Goal: Task Accomplishment & Management: Manage account settings

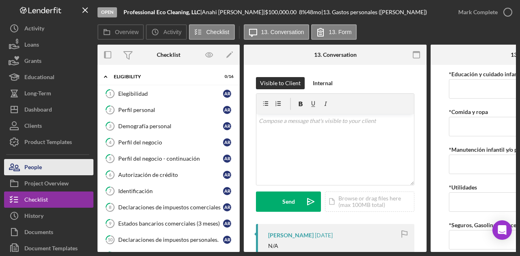
scroll to position [114, 0]
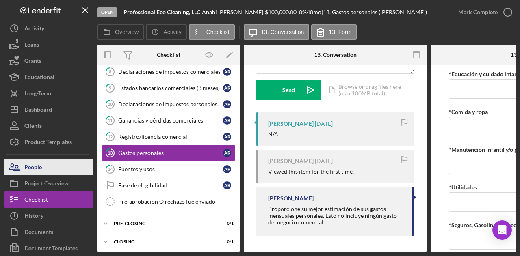
click at [71, 167] on button "People" at bounding box center [48, 167] width 89 height 16
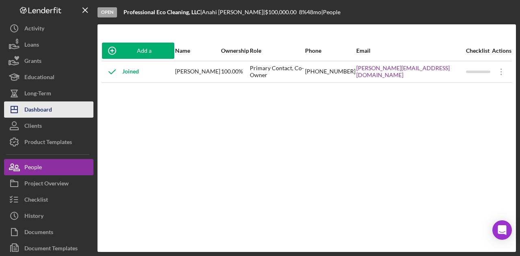
click at [61, 106] on button "Icon/Dashboard Dashboard" at bounding box center [48, 110] width 89 height 16
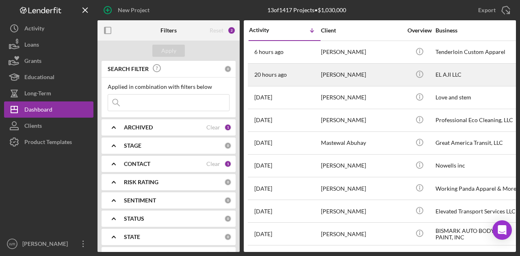
click at [318, 73] on div "20 hours ago Yeral Caldas" at bounding box center [284, 75] width 71 height 22
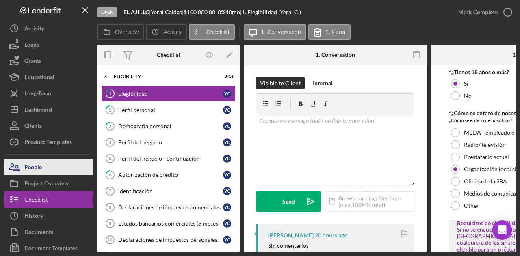
click at [43, 165] on button "People" at bounding box center [48, 167] width 89 height 16
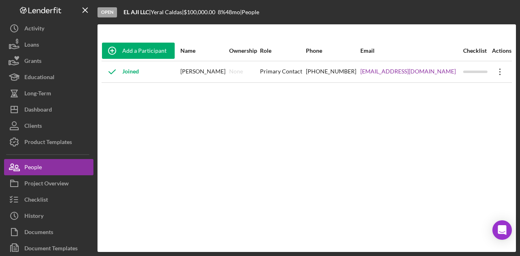
click at [495, 70] on icon "Icon/Overflow" at bounding box center [500, 72] width 20 height 20
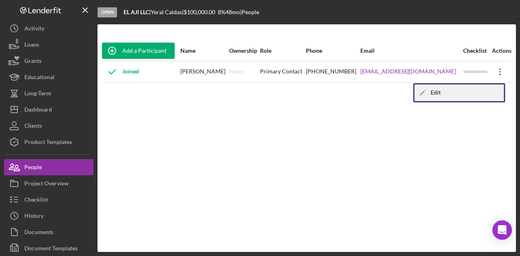
click at [447, 86] on div "Icon/Edit Edit" at bounding box center [458, 92] width 89 height 17
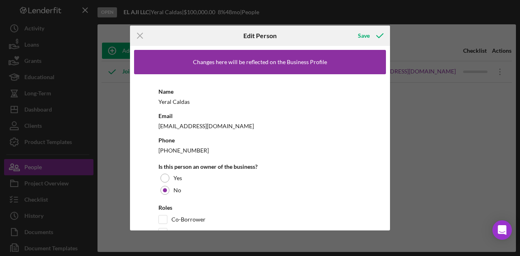
click at [188, 124] on div "yeralcldas@gmail.com" at bounding box center [259, 126] width 203 height 10
click at [176, 126] on div "yeralcldas@gmail.com" at bounding box center [259, 126] width 203 height 10
click at [140, 33] on icon "Icon/Menu Close" at bounding box center [140, 36] width 20 height 20
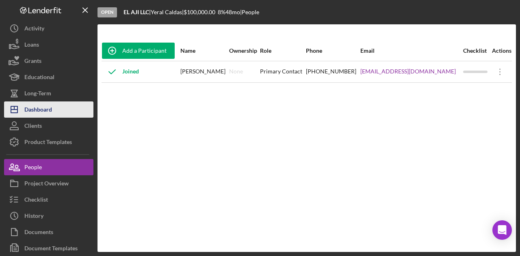
click at [55, 109] on button "Icon/Dashboard Dashboard" at bounding box center [48, 110] width 89 height 16
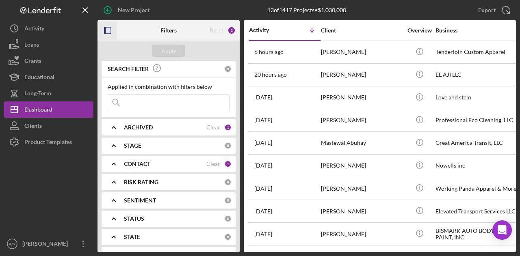
click at [108, 31] on icon "button" at bounding box center [108, 31] width 18 height 18
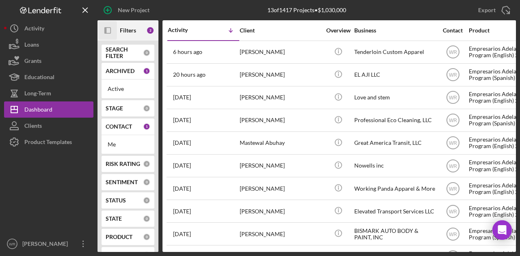
click at [106, 28] on icon "button" at bounding box center [105, 30] width 2 height 6
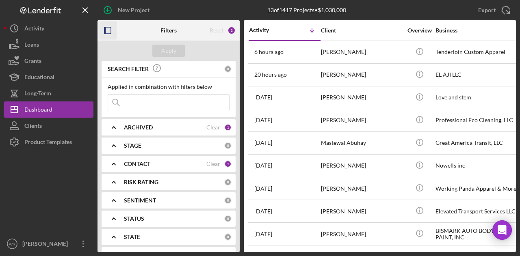
click at [130, 162] on b "CONTACT" at bounding box center [137, 164] width 26 height 6
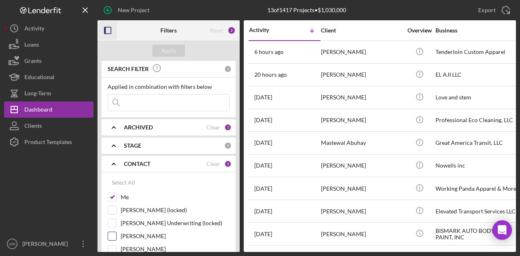
click at [141, 236] on label "Rebeca Patino" at bounding box center [175, 236] width 109 height 8
click at [116, 236] on input "Rebeca Patino" at bounding box center [112, 236] width 8 height 8
click at [141, 236] on label "Rebeca Patino" at bounding box center [175, 236] width 109 height 8
click at [116, 236] on input "Rebeca Patino" at bounding box center [112, 236] width 8 height 8
checkbox input "false"
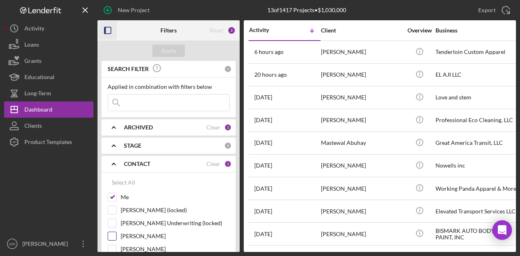
scroll to position [41, 0]
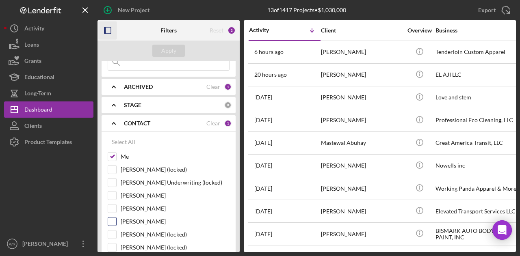
click at [143, 218] on label "Gloria Murillo" at bounding box center [175, 222] width 109 height 8
click at [116, 218] on input "Gloria Murillo" at bounding box center [112, 222] width 8 height 8
checkbox input "true"
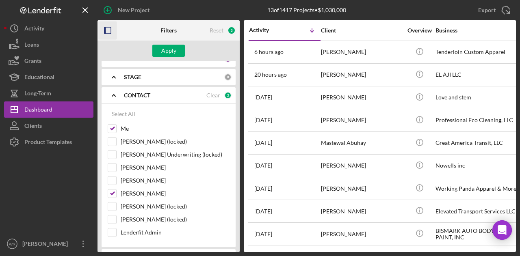
scroll to position [81, 0]
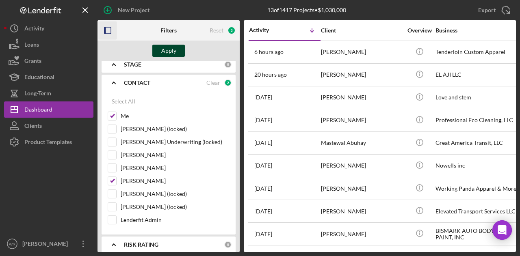
click at [172, 48] on div "Apply" at bounding box center [168, 51] width 15 height 12
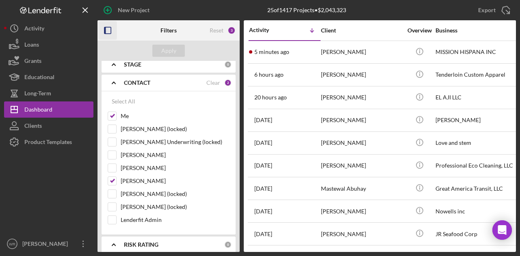
click at [106, 31] on rect "button" at bounding box center [105, 30] width 2 height 6
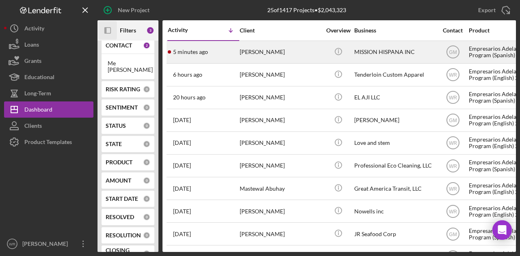
click at [282, 56] on div "ANTONIO P GONZALEZ" at bounding box center [280, 52] width 81 height 22
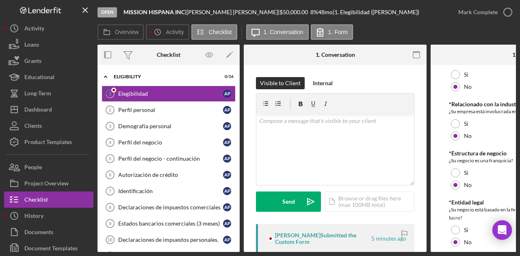
scroll to position [401, 0]
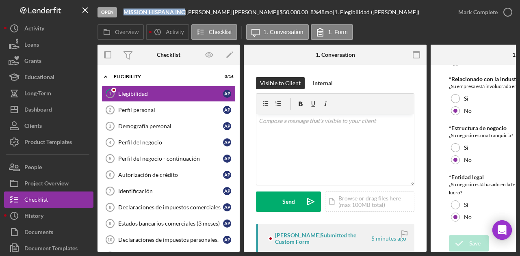
drag, startPoint x: 183, startPoint y: 11, endPoint x: 121, endPoint y: 12, distance: 62.2
click at [121, 12] on div "Open MISSION HISPANA INC | ANTONIO P GONZALEZ | $50,000.00 8 % 48 mo | 1. Elegi…" at bounding box center [273, 12] width 353 height 24
copy b "MISSION HISPANA INC"
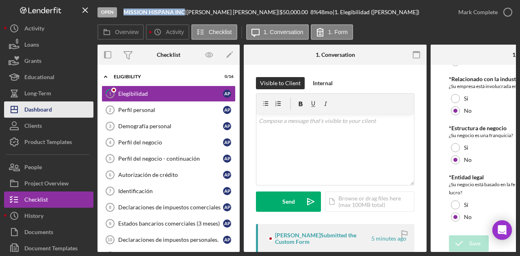
click at [64, 107] on button "Icon/Dashboard Dashboard" at bounding box center [48, 110] width 89 height 16
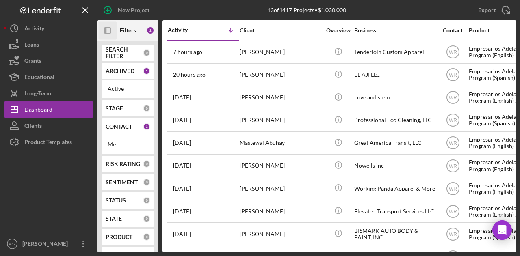
click at [107, 30] on icon "Icon/Panel Side Expand" at bounding box center [108, 31] width 18 height 18
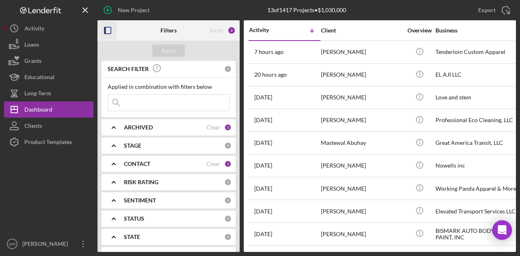
click at [143, 166] on b "CONTACT" at bounding box center [137, 164] width 26 height 6
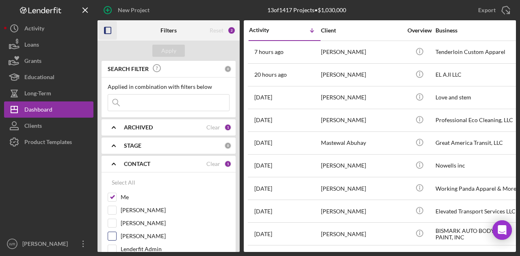
click at [140, 236] on label "Gloria Murillo" at bounding box center [175, 236] width 109 height 8
click at [116, 236] on input "Gloria Murillo" at bounding box center [112, 236] width 8 height 8
checkbox input "true"
click at [170, 47] on div "Apply" at bounding box center [168, 51] width 15 height 12
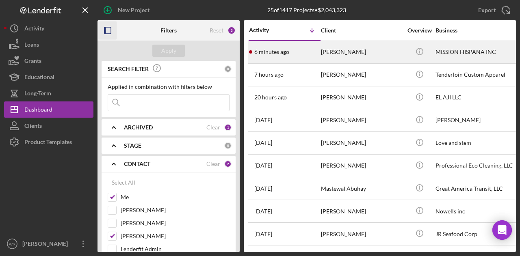
click at [308, 48] on div "6 minutes ago ANTONIO P GONZALEZ" at bounding box center [284, 52] width 71 height 22
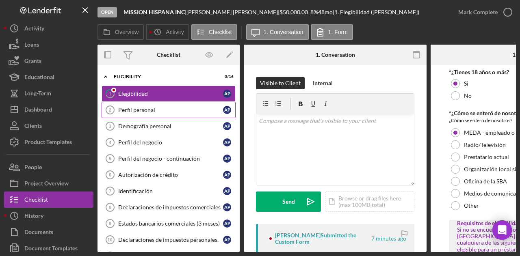
click at [139, 108] on div "Perfil personal" at bounding box center [170, 110] width 105 height 6
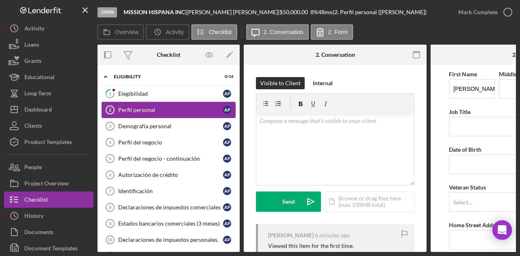
click at [141, 115] on link "Perfil personal 2 Perfil personal A P" at bounding box center [169, 110] width 134 height 16
click at [142, 121] on link "Demografía personal 3 Demografía personal A P" at bounding box center [169, 126] width 134 height 16
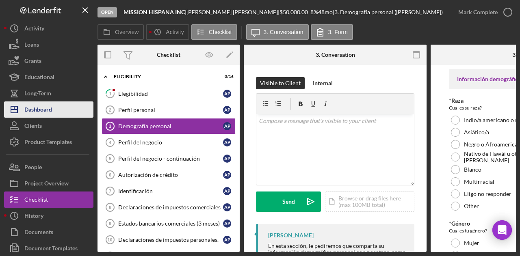
click at [54, 108] on button "Icon/Dashboard Dashboard" at bounding box center [48, 110] width 89 height 16
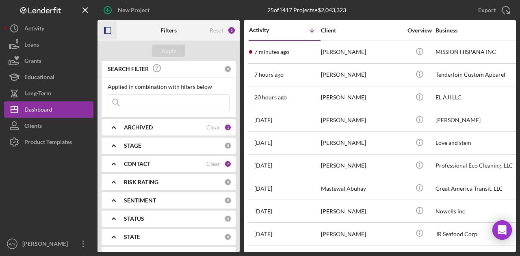
click at [110, 30] on rect "button" at bounding box center [107, 30] width 6 height 6
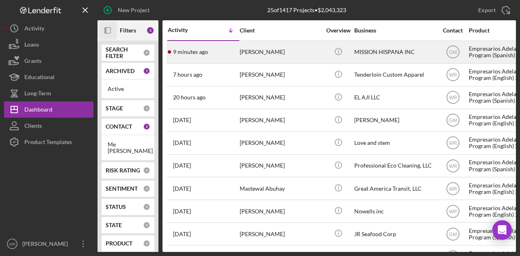
click at [192, 58] on div "9 minutes ago ANTONIO P GONZALEZ" at bounding box center [203, 52] width 71 height 22
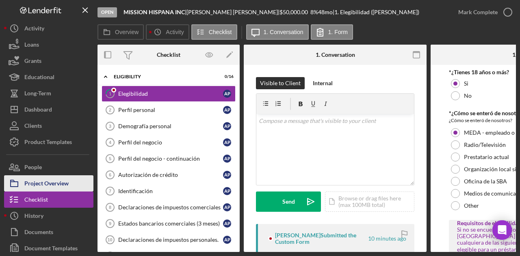
click at [66, 185] on div "Project Overview" at bounding box center [46, 184] width 44 height 18
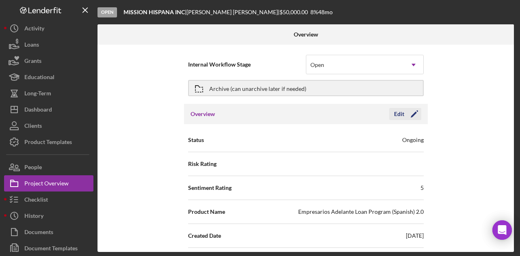
click at [416, 113] on icon "Icon/Edit" at bounding box center [414, 114] width 20 height 20
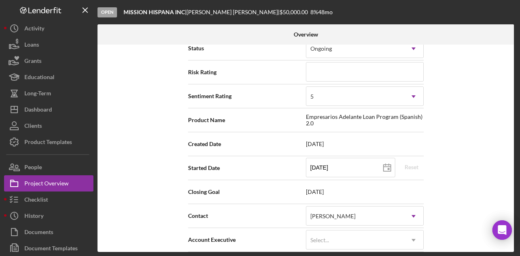
scroll to position [122, 0]
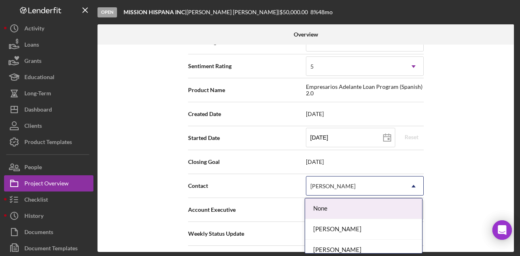
click at [344, 179] on div "Gloria Murillo" at bounding box center [354, 186] width 97 height 19
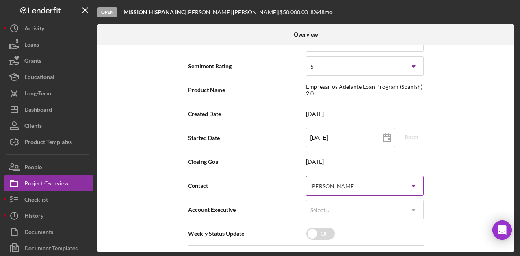
click at [347, 186] on div "Gloria Murillo" at bounding box center [354, 186] width 97 height 19
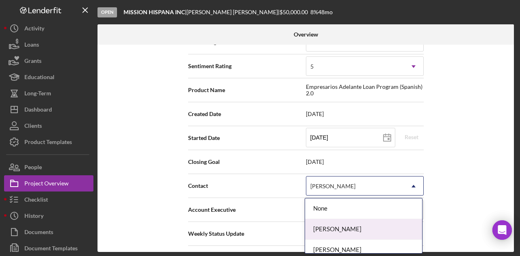
scroll to position [48, 0]
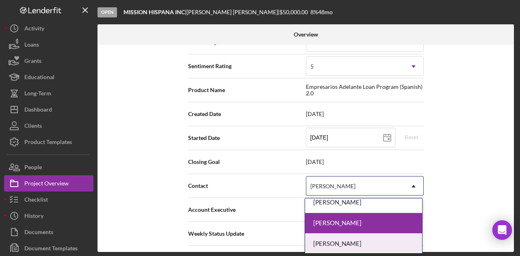
click at [346, 239] on div "[PERSON_NAME]" at bounding box center [363, 244] width 117 height 21
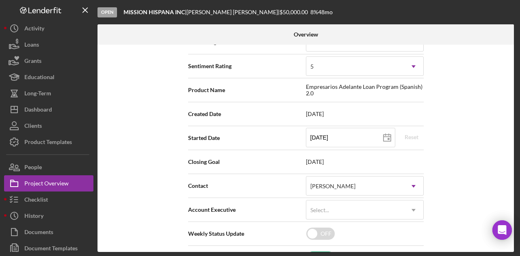
click at [460, 164] on div "Internal Workflow Stage Open Icon/Dropdown Arrow Archive (can unarchive later i…" at bounding box center [305, 149] width 416 height 208
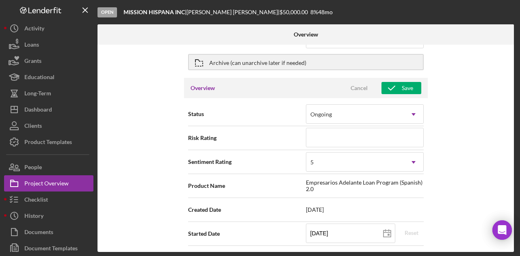
scroll to position [0, 0]
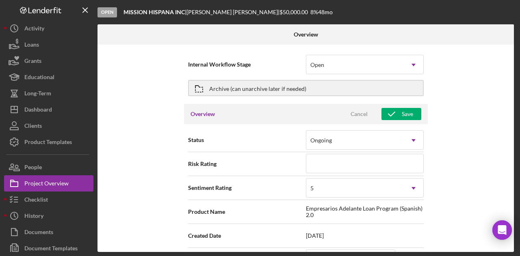
click at [413, 107] on div "Overview Cancel Save" at bounding box center [306, 114] width 244 height 20
click at [409, 116] on div "Save" at bounding box center [407, 114] width 11 height 12
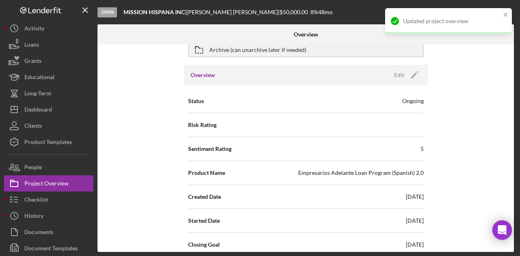
scroll to position [122, 0]
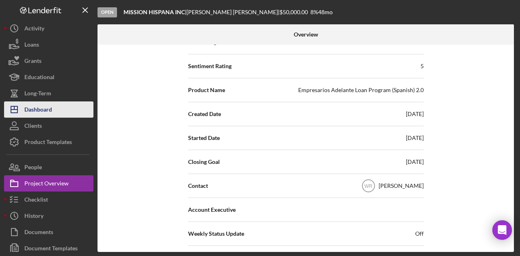
click at [69, 110] on button "Icon/Dashboard Dashboard" at bounding box center [48, 110] width 89 height 16
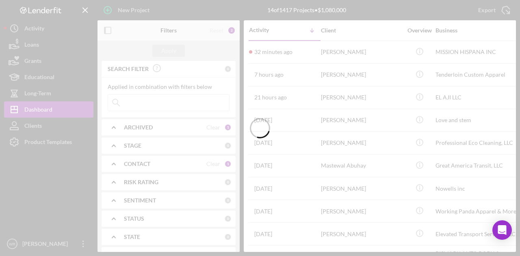
click at [109, 32] on div at bounding box center [260, 128] width 520 height 256
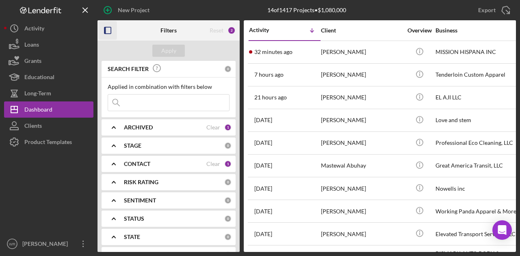
click at [108, 30] on icon "button" at bounding box center [108, 31] width 18 height 18
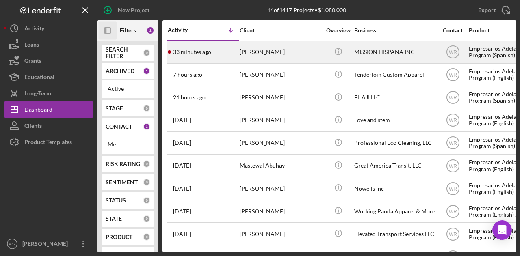
click at [266, 54] on div "ANTONIO P GONZALEZ" at bounding box center [280, 52] width 81 height 22
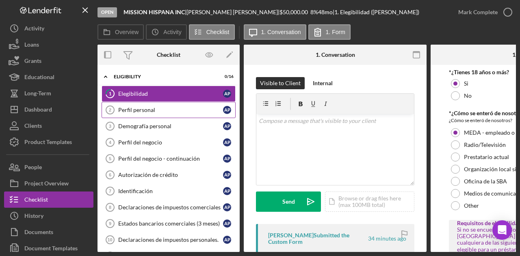
click at [149, 104] on link "Perfil personal 2 Perfil personal A P" at bounding box center [169, 110] width 134 height 16
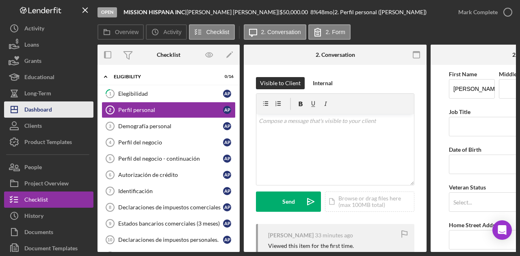
click at [61, 113] on button "Icon/Dashboard Dashboard" at bounding box center [48, 110] width 89 height 16
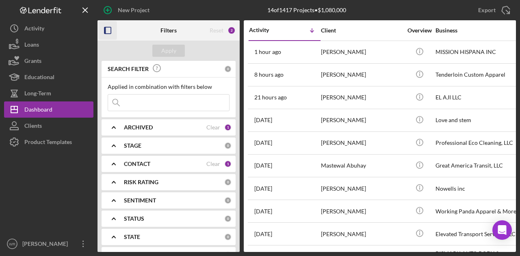
click at [103, 30] on icon "button" at bounding box center [108, 31] width 18 height 18
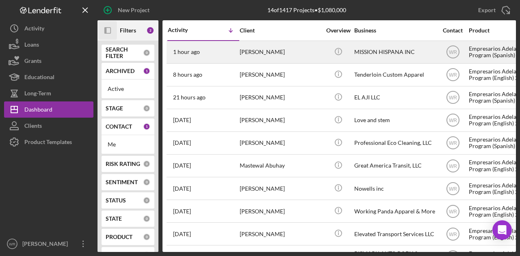
click at [301, 55] on div "ANTONIO P GONZALEZ" at bounding box center [280, 52] width 81 height 22
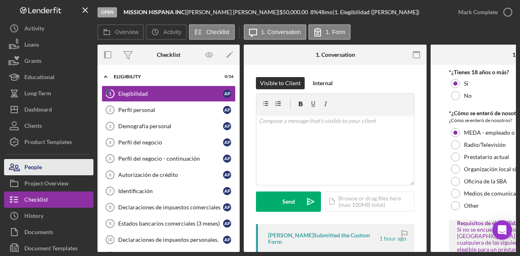
click at [53, 163] on button "People" at bounding box center [48, 167] width 89 height 16
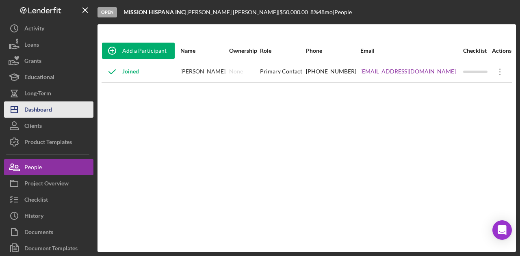
click at [29, 102] on div "Dashboard" at bounding box center [38, 111] width 28 height 18
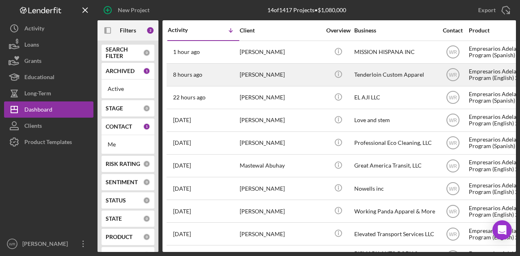
click at [279, 72] on div "[PERSON_NAME]" at bounding box center [280, 75] width 81 height 22
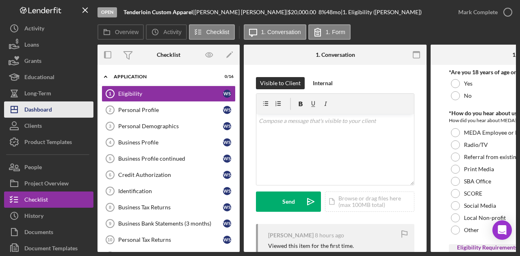
click at [65, 112] on button "Icon/Dashboard Dashboard" at bounding box center [48, 110] width 89 height 16
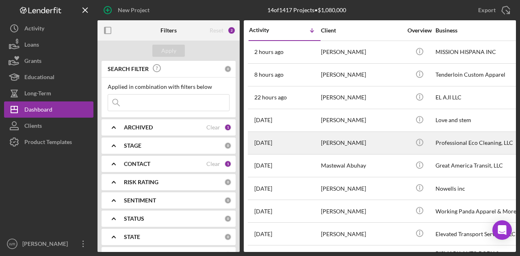
click at [356, 146] on div "[PERSON_NAME]" at bounding box center [361, 143] width 81 height 22
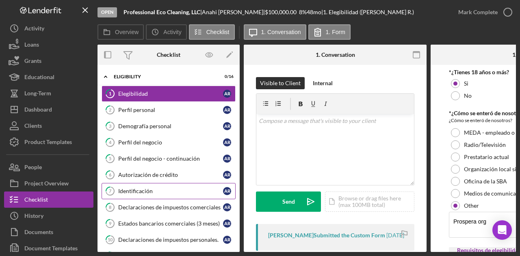
click at [158, 188] on div "Identificación" at bounding box center [170, 191] width 105 height 6
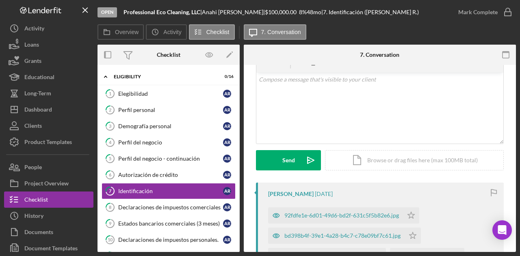
scroll to position [122, 0]
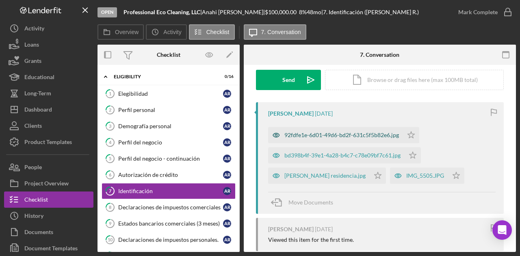
click at [315, 134] on div "92fdfe1e-6d01-49d6-bd2f-631c5f5b82e6.jpg" at bounding box center [341, 135] width 115 height 6
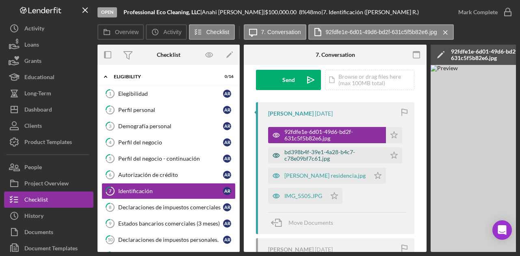
click at [331, 161] on div "bd398b4f-39e1-4a28-b4c7-c78e09bf7c61.jpg" at bounding box center [332, 155] width 97 height 13
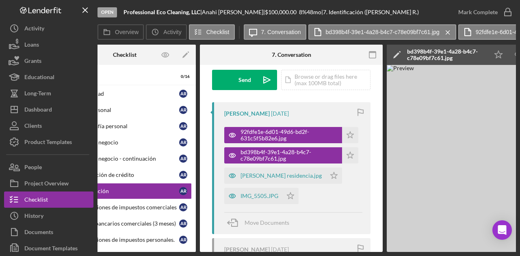
scroll to position [0, 43]
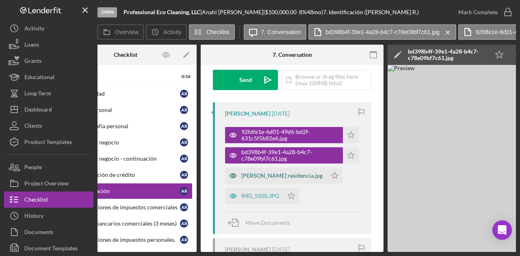
click at [267, 180] on div "Anahi residencia.jpg" at bounding box center [276, 176] width 102 height 16
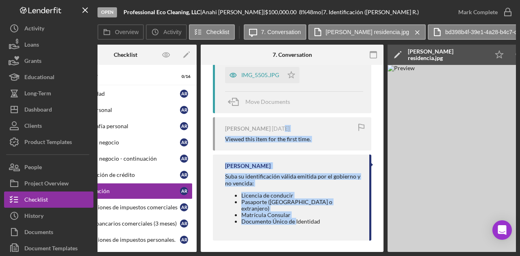
drag, startPoint x: 266, startPoint y: 250, endPoint x: 294, endPoint y: 252, distance: 28.1
click at [294, 252] on div "Overview Internal Workflow Stage Open Icon/Dropdown Arrow Archive (can unarchiv…" at bounding box center [306, 149] width 418 height 208
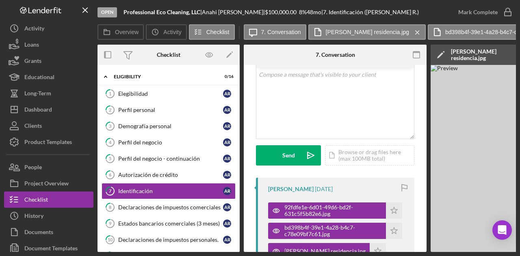
scroll to position [81, 0]
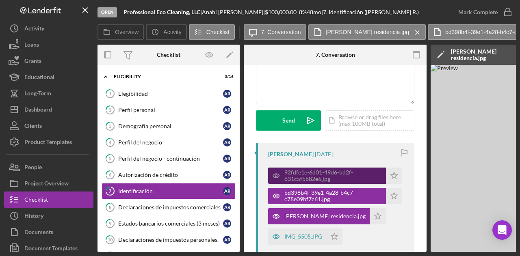
click at [320, 168] on div "92fdfe1e-6d01-49d6-bd2f-631c5f5b82e6.jpg" at bounding box center [327, 176] width 118 height 16
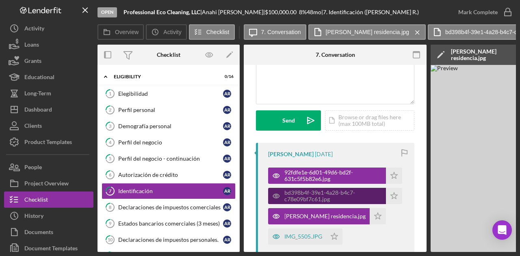
click at [327, 195] on div "bd398b4f-39e1-4a28-b4c7-c78e09bf7c61.jpg" at bounding box center [332, 196] width 97 height 13
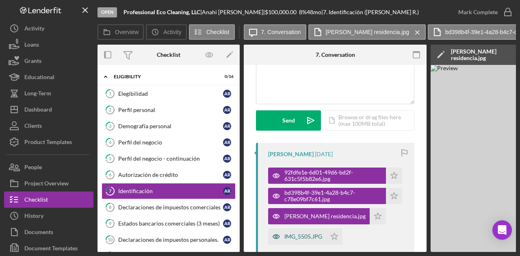
click at [318, 234] on div "IMG_5505.JPG" at bounding box center [303, 237] width 38 height 6
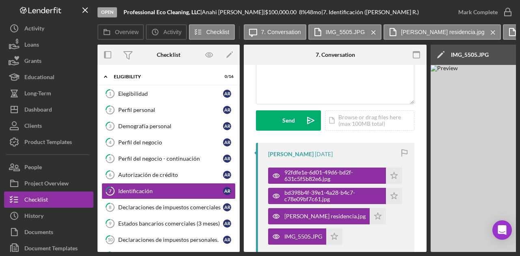
click at [444, 252] on div "Overview Internal Workflow Stage Open Icon/Dropdown Arrow Archive (can unarchiv…" at bounding box center [306, 149] width 418 height 208
click at [145, 209] on link "8 Declaraciones de impuestos comerciales A R" at bounding box center [169, 207] width 134 height 16
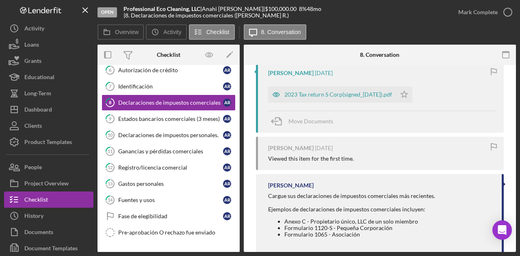
scroll to position [122, 0]
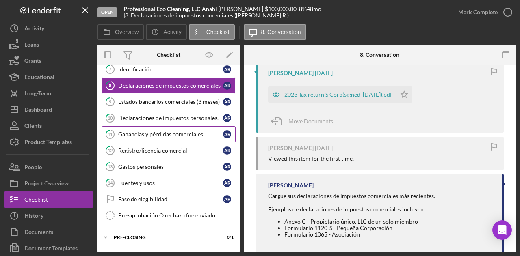
click at [158, 135] on link "11 Ganancias y pérdidas comerciales A R" at bounding box center [169, 134] width 134 height 16
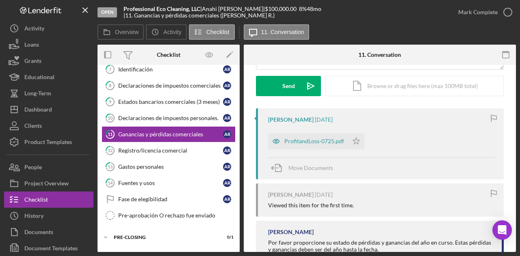
scroll to position [142, 0]
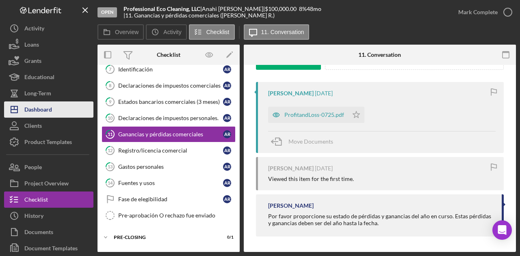
click at [47, 116] on div "Dashboard" at bounding box center [38, 111] width 28 height 18
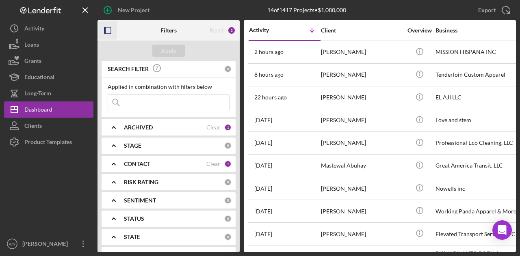
click at [110, 31] on icon "button" at bounding box center [108, 31] width 18 height 18
click at [105, 30] on rect "button" at bounding box center [105, 30] width 2 height 6
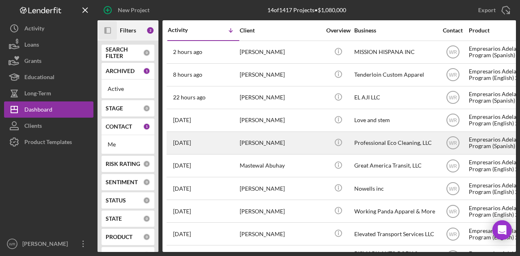
click at [304, 145] on div "[PERSON_NAME]" at bounding box center [280, 143] width 81 height 22
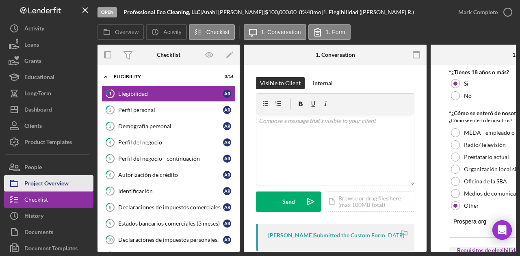
click at [58, 180] on div "Project Overview" at bounding box center [46, 184] width 44 height 18
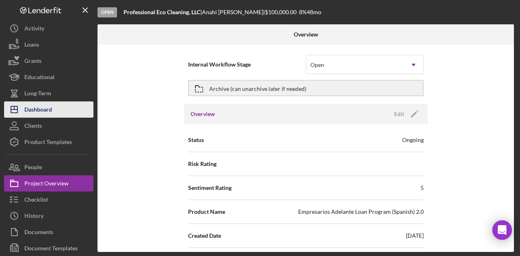
click at [58, 110] on button "Icon/Dashboard Dashboard" at bounding box center [48, 110] width 89 height 16
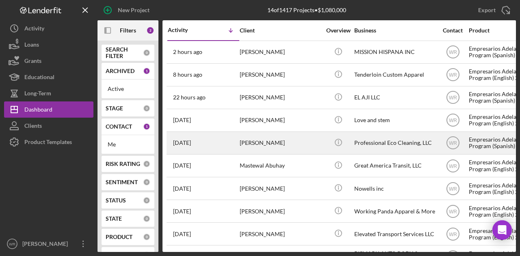
click at [256, 143] on div "[PERSON_NAME]" at bounding box center [280, 143] width 81 height 22
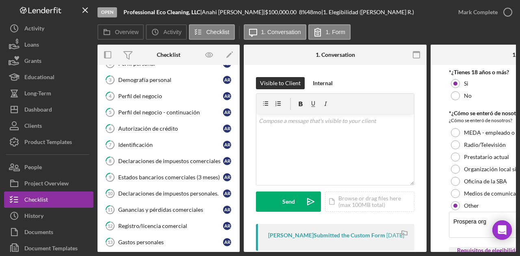
scroll to position [122, 0]
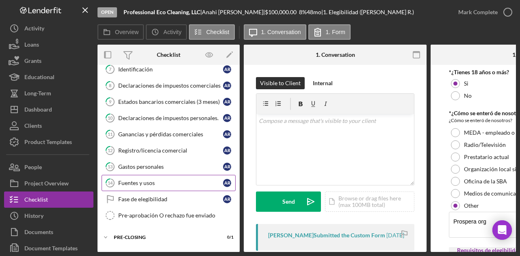
click at [156, 175] on link "14 Fuentes y usos A R" at bounding box center [169, 183] width 134 height 16
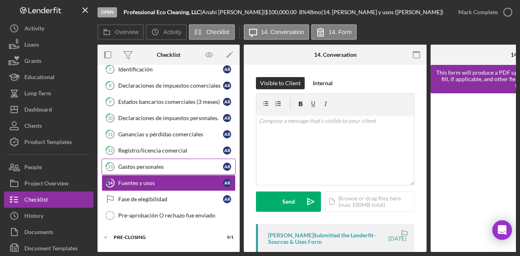
click at [166, 164] on div "Gastos personales" at bounding box center [170, 167] width 105 height 6
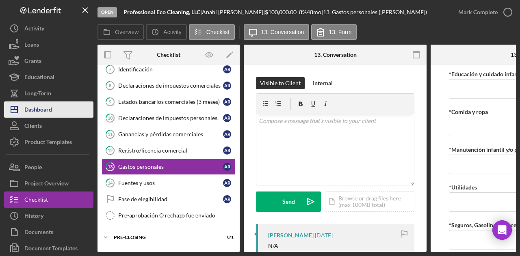
click at [52, 106] on div "Dashboard" at bounding box center [38, 111] width 28 height 18
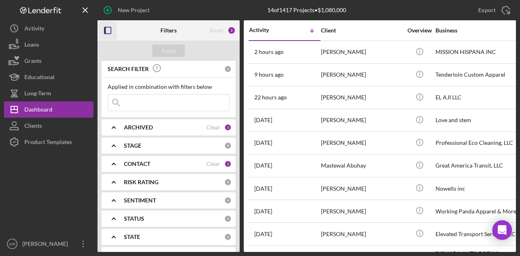
click at [106, 31] on icon "button" at bounding box center [108, 31] width 18 height 18
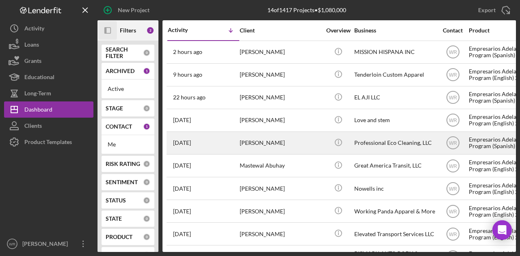
click at [267, 136] on div "[PERSON_NAME]" at bounding box center [280, 143] width 81 height 22
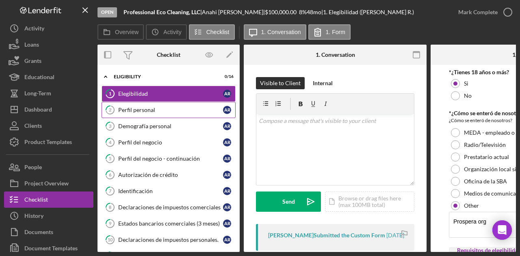
click at [175, 108] on div "Perfil personal" at bounding box center [170, 110] width 105 height 6
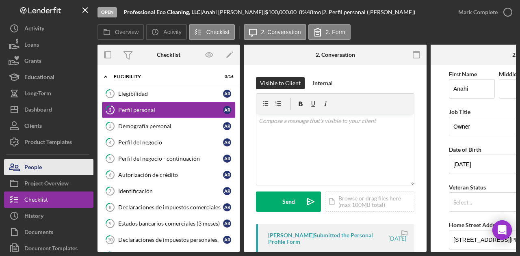
click at [52, 168] on button "People" at bounding box center [48, 167] width 89 height 16
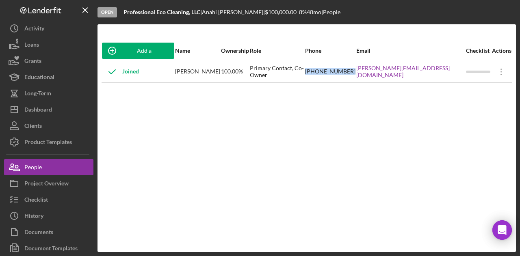
drag, startPoint x: 316, startPoint y: 77, endPoint x: 360, endPoint y: 76, distance: 43.9
click at [360, 76] on tr "Joined Anahi Rojas 100.00% Primary Contact, Co-Owner (415) 559-0035 anahi@profe…" at bounding box center [307, 72] width 410 height 22
copy tr "(415) 559-0035"
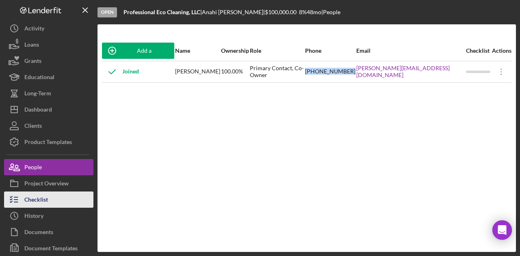
drag, startPoint x: 45, startPoint y: 200, endPoint x: 52, endPoint y: 199, distance: 6.5
click at [45, 200] on div "Checklist" at bounding box center [36, 201] width 24 height 18
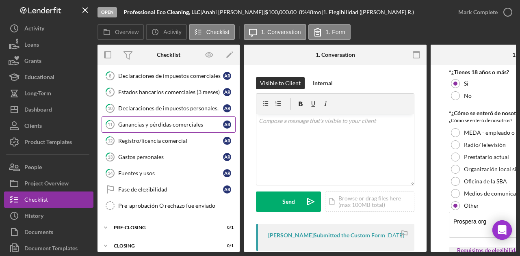
scroll to position [136, 0]
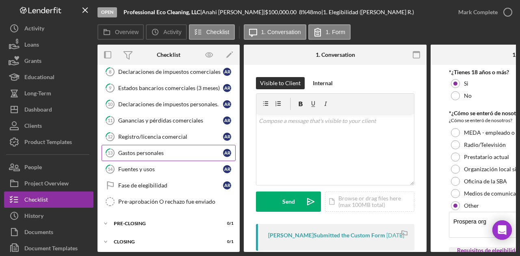
click at [154, 150] on div "Gastos personales" at bounding box center [170, 153] width 105 height 6
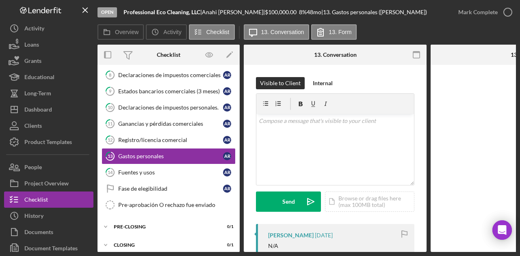
scroll to position [136, 0]
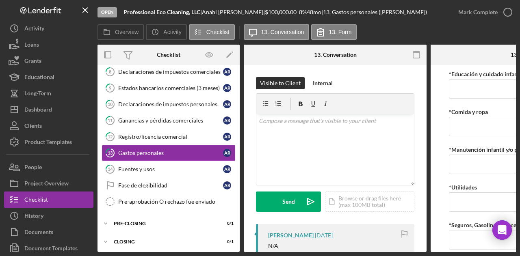
click at [450, 215] on div "*Educación y cuidado infantil *Comida y ropa *Manutención infantil y/o pensión …" at bounding box center [522, 201] width 146 height 265
click at [449, 95] on input "*Educación y cuidado infantil" at bounding box center [522, 88] width 146 height 19
drag, startPoint x: 434, startPoint y: 252, endPoint x: 448, endPoint y: 251, distance: 14.7
click at [448, 251] on div "Overview Internal Workflow Stage Open Icon/Dropdown Arrow Archive (can unarchiv…" at bounding box center [306, 149] width 418 height 208
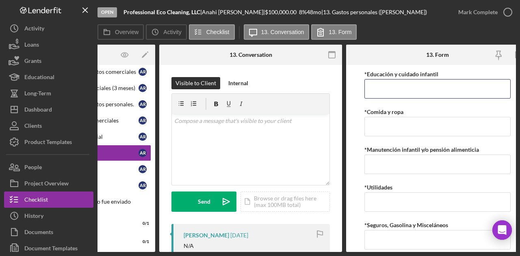
scroll to position [0, 97]
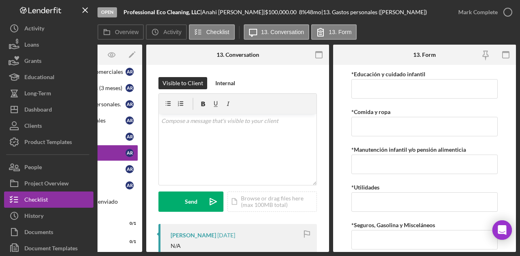
click at [345, 180] on form "*Educación y cuidado infantil *Comida y ropa *Manutención infantil y/o pensión …" at bounding box center [424, 158] width 183 height 187
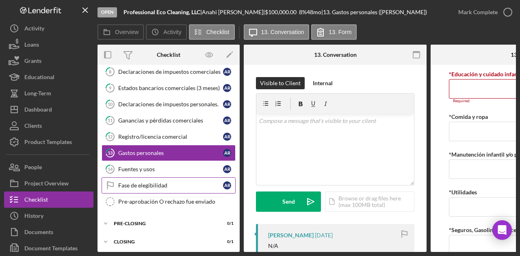
scroll to position [0, 0]
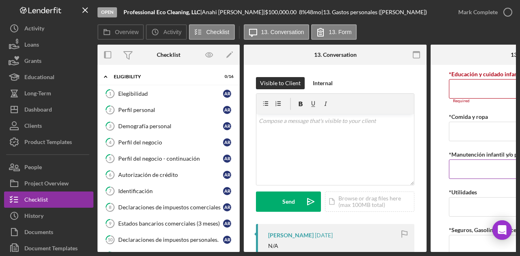
click at [456, 161] on input "*Manutención infantil y/o pensión alimenticia" at bounding box center [522, 169] width 146 height 19
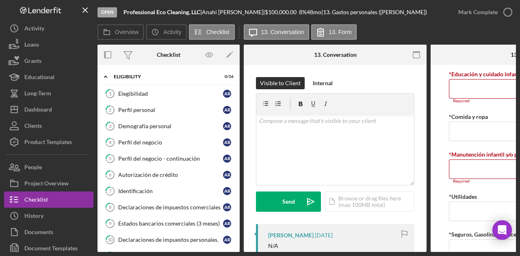
click at [445, 150] on form "*Educación y cuidado infantil Required *Comida y ropa *Manutención infantil y/o…" at bounding box center [522, 158] width 183 height 187
click at [440, 132] on form "*Educación y cuidado infantil Required *Comida y ropa *Manutención infantil y/o…" at bounding box center [522, 158] width 183 height 187
click at [451, 98] on input "*Educación y cuidado infantil" at bounding box center [522, 88] width 146 height 19
drag, startPoint x: 429, startPoint y: 252, endPoint x: 462, endPoint y: 252, distance: 33.3
click at [462, 252] on div "Open Professional Eco Cleaning, LLC | Anahi Rojas | $100,000.00 8 % 48 mo | 13.…" at bounding box center [260, 128] width 520 height 256
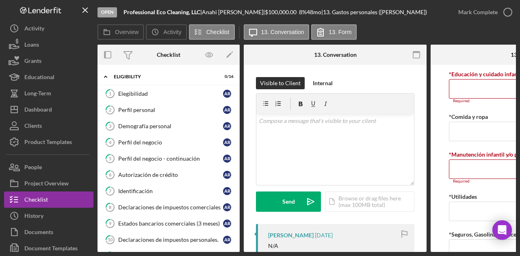
drag, startPoint x: 425, startPoint y: 253, endPoint x: 433, endPoint y: 251, distance: 8.1
click at [432, 251] on div "Open Professional Eco Cleaning, LLC | Anahi Rojas | $100,000.00 8 % 48 mo | 13.…" at bounding box center [260, 128] width 520 height 256
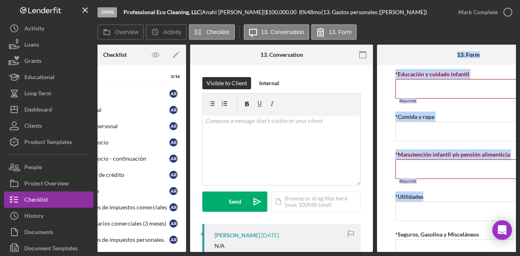
scroll to position [0, 97]
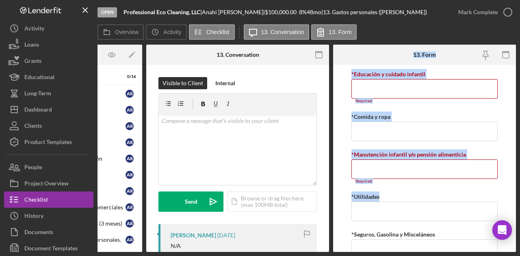
click at [345, 172] on form "*Educación y cuidado infantil Required *Comida y ropa *Manutención infantil y/o…" at bounding box center [424, 158] width 183 height 187
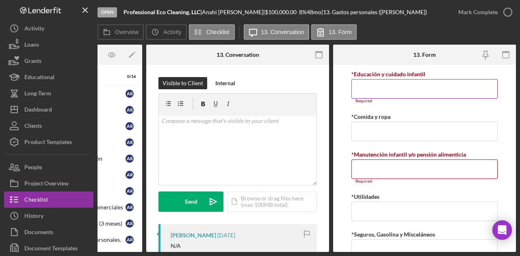
click at [373, 87] on input "*Educación y cuidado infantil" at bounding box center [424, 88] width 146 height 19
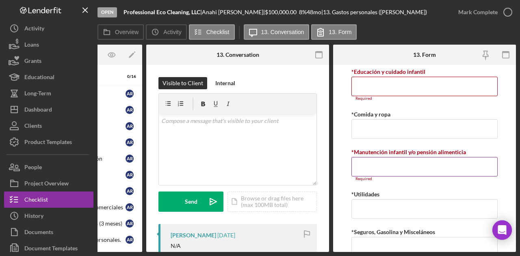
scroll to position [0, 0]
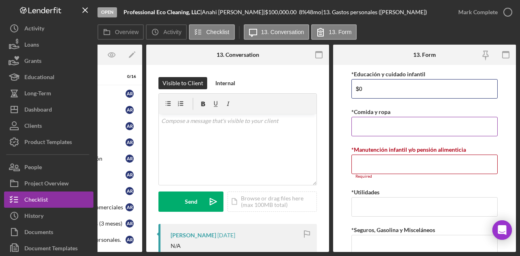
type input "$0"
click at [382, 132] on input "*Comida y ropa" at bounding box center [424, 126] width 146 height 19
type input "$1"
type input "$2"
type input "$250"
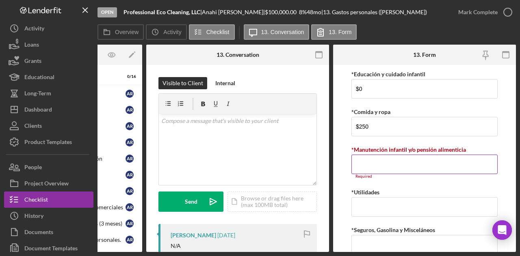
click at [388, 157] on input "*Manutención infantil y/o pensión alimenticia" at bounding box center [424, 164] width 146 height 19
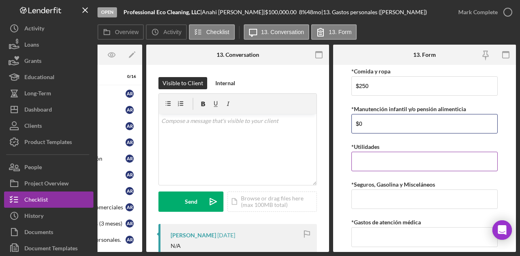
type input "$0"
click at [375, 158] on input "*Utilidades" at bounding box center [424, 161] width 146 height 19
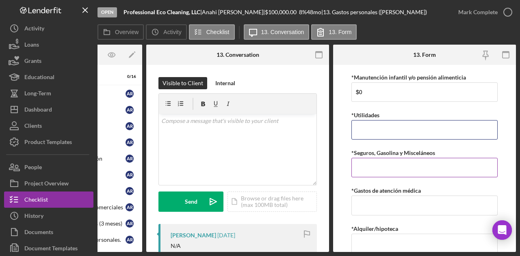
scroll to position [63, 0]
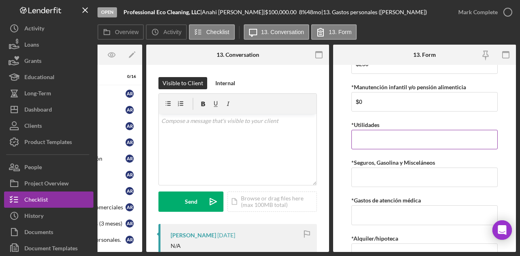
click at [391, 138] on input "*Utilidades" at bounding box center [424, 139] width 146 height 19
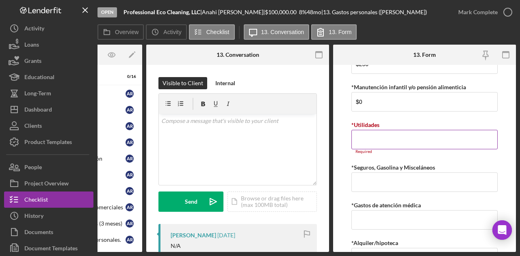
click at [369, 141] on input "*Utilidades" at bounding box center [424, 139] width 146 height 19
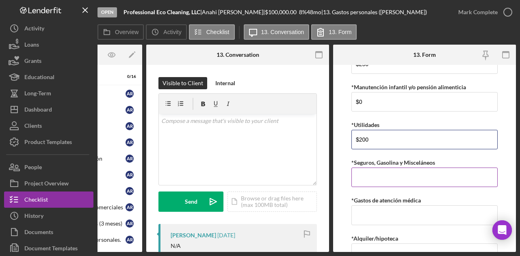
type input "$200"
click at [383, 173] on input "*Seguros, Gasolina y Misceláneos" at bounding box center [424, 177] width 146 height 19
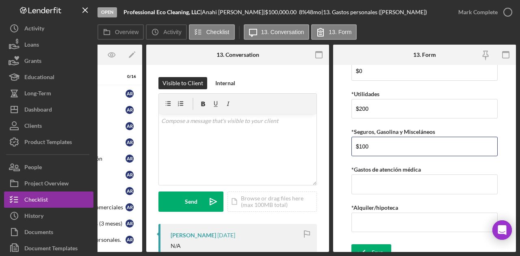
scroll to position [103, 0]
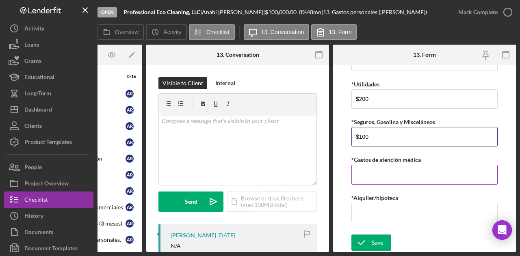
type input "$100"
click at [394, 179] on input "*Gastos de atención médica" at bounding box center [424, 174] width 146 height 19
type input "$1"
type input "$0"
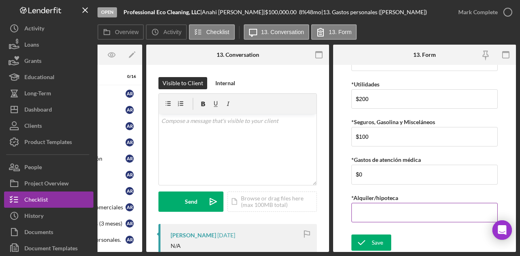
click at [392, 212] on input "*Alquiler/hipoteca" at bounding box center [424, 212] width 146 height 19
type input "$2,400"
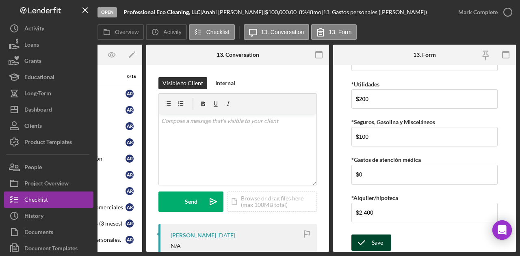
click at [382, 236] on div "Save" at bounding box center [377, 243] width 11 height 16
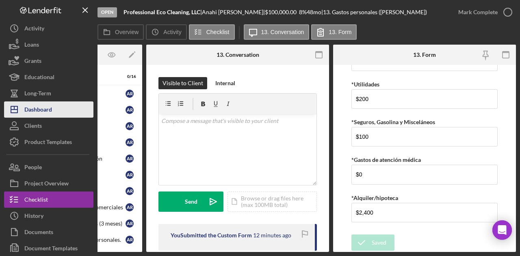
click at [54, 114] on button "Icon/Dashboard Dashboard" at bounding box center [48, 110] width 89 height 16
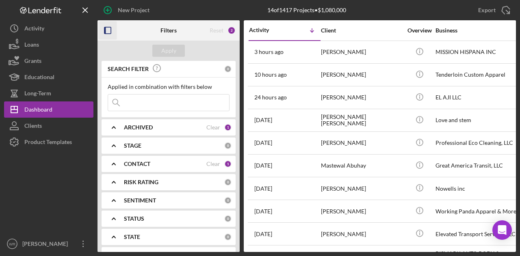
click at [107, 28] on icon "button" at bounding box center [108, 31] width 18 height 18
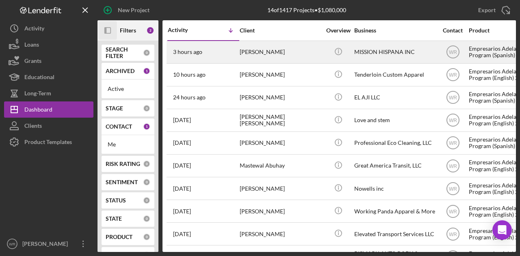
click at [288, 48] on div "[PERSON_NAME]" at bounding box center [280, 52] width 81 height 22
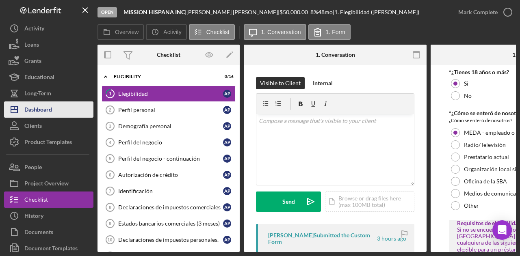
click at [50, 108] on div "Dashboard" at bounding box center [38, 111] width 28 height 18
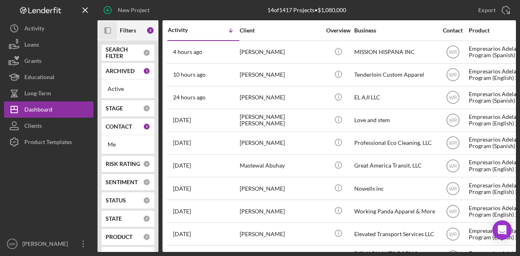
click at [112, 31] on icon "Icon/Panel Side Expand" at bounding box center [108, 31] width 18 height 18
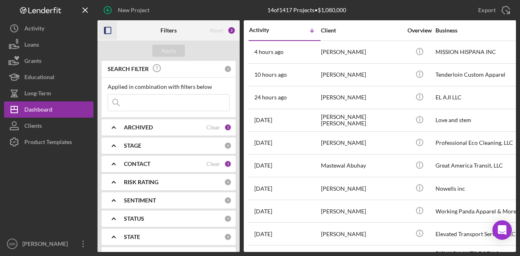
click at [124, 160] on div "CONTACT Clear 1" at bounding box center [178, 163] width 108 height 7
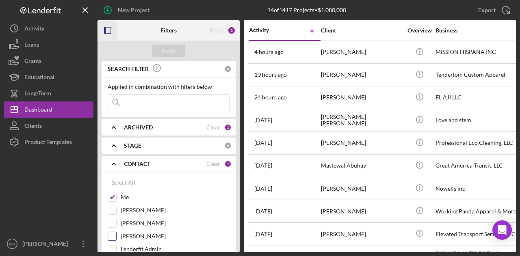
click at [139, 239] on div "Gloria Murillo" at bounding box center [169, 238] width 122 height 13
click at [137, 234] on label "Gloria Murillo" at bounding box center [175, 236] width 109 height 8
click at [116, 234] on input "Gloria Murillo" at bounding box center [112, 236] width 8 height 8
click at [174, 52] on div "Apply" at bounding box center [168, 51] width 15 height 12
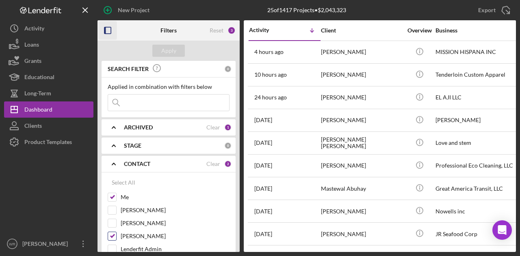
click at [126, 236] on label "Gloria Murillo" at bounding box center [175, 236] width 109 height 8
click at [116, 236] on input "Gloria Murillo" at bounding box center [112, 236] width 8 height 8
checkbox input "false"
click at [176, 50] on button "Apply" at bounding box center [168, 51] width 32 height 12
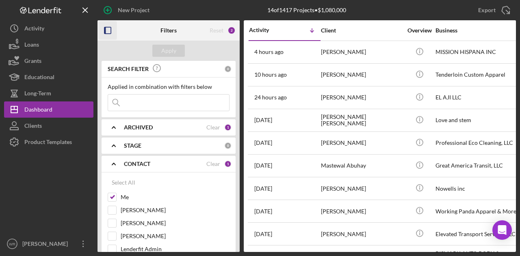
click at [104, 26] on icon "button" at bounding box center [108, 31] width 18 height 18
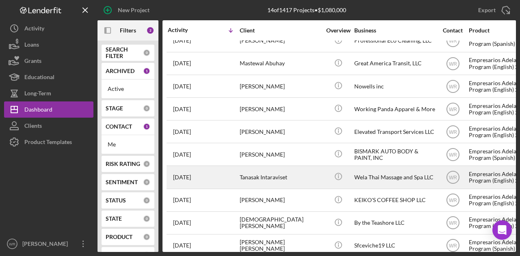
scroll to position [114, 0]
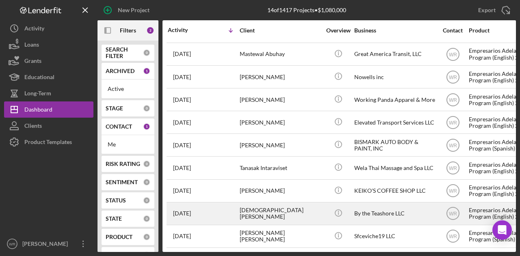
click at [272, 208] on div "[DEMOGRAPHIC_DATA][PERSON_NAME]" at bounding box center [280, 214] width 81 height 22
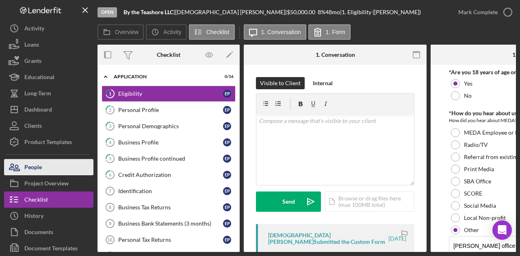
click at [53, 171] on button "People" at bounding box center [48, 167] width 89 height 16
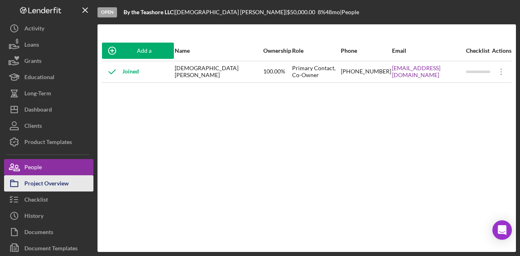
click at [52, 181] on div "Project Overview" at bounding box center [46, 184] width 44 height 18
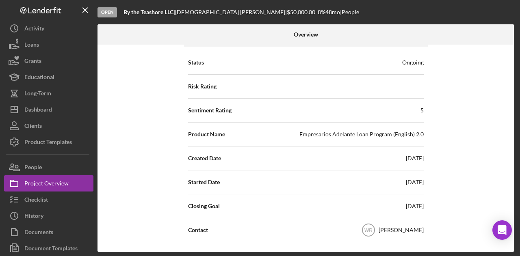
scroll to position [81, 0]
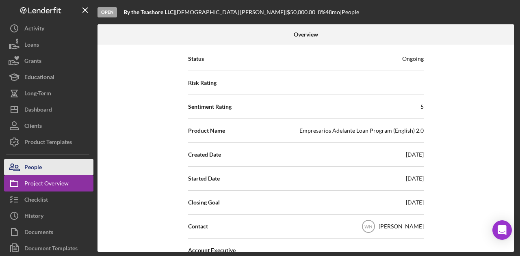
click at [64, 166] on button "People" at bounding box center [48, 167] width 89 height 16
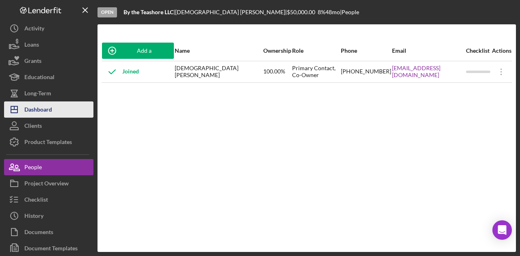
click at [66, 108] on button "Icon/Dashboard Dashboard" at bounding box center [48, 110] width 89 height 16
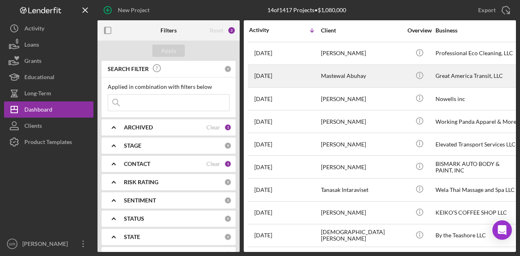
scroll to position [114, 0]
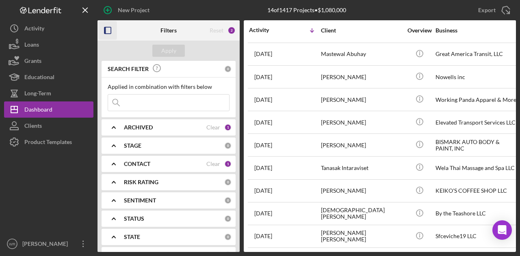
click at [116, 28] on icon "button" at bounding box center [108, 31] width 18 height 18
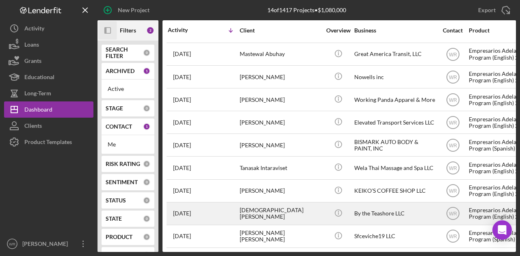
click at [265, 208] on div "[DEMOGRAPHIC_DATA][PERSON_NAME]" at bounding box center [280, 214] width 81 height 22
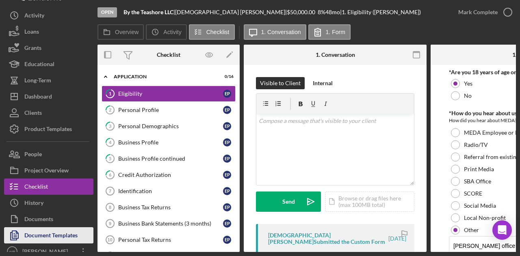
scroll to position [20, 0]
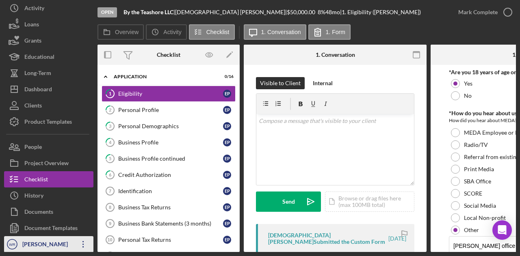
click at [69, 242] on div "[PERSON_NAME]" at bounding box center [46, 245] width 53 height 18
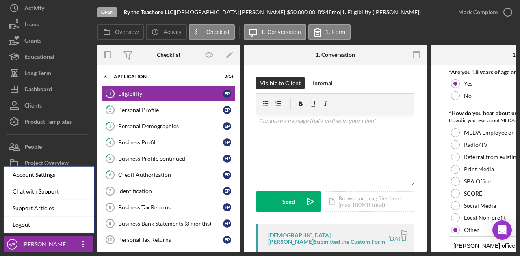
click at [279, 51] on div at bounding box center [274, 55] width 61 height 20
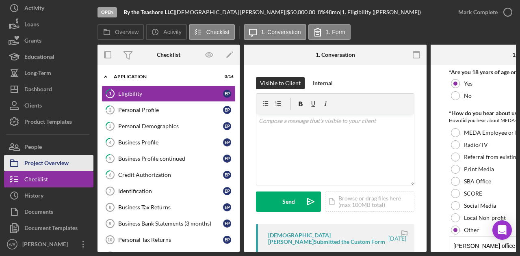
click at [71, 160] on button "Project Overview" at bounding box center [48, 163] width 89 height 16
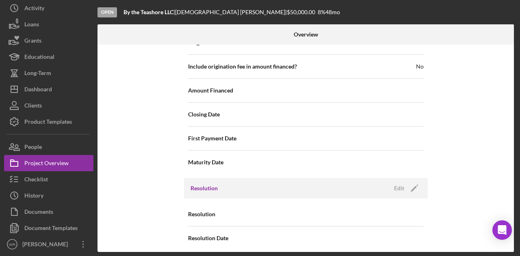
scroll to position [936, 0]
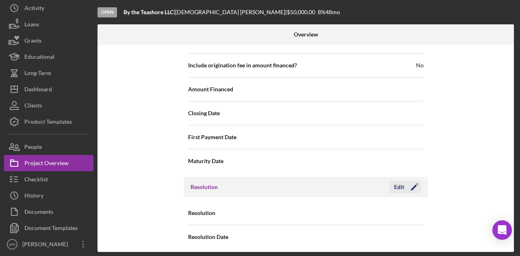
click at [416, 179] on icon "Icon/Edit" at bounding box center [414, 187] width 20 height 20
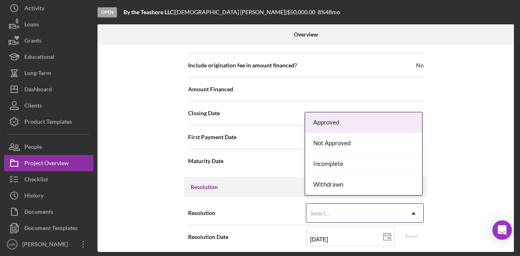
click at [345, 204] on div "Select..." at bounding box center [354, 213] width 97 height 19
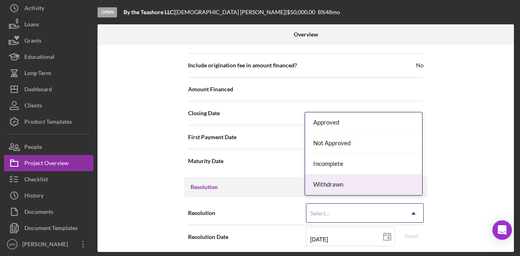
click at [346, 186] on div "Withdrawn" at bounding box center [363, 185] width 117 height 21
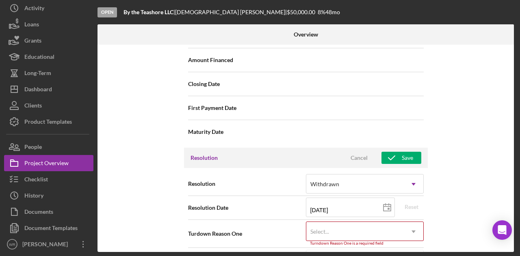
scroll to position [988, 0]
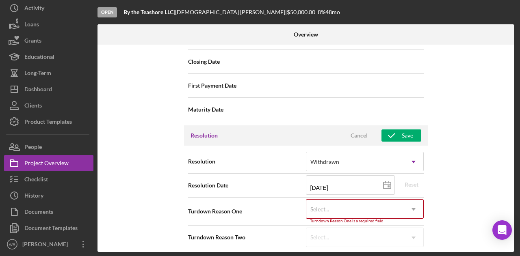
click at [400, 205] on div "Select..." at bounding box center [354, 209] width 97 height 19
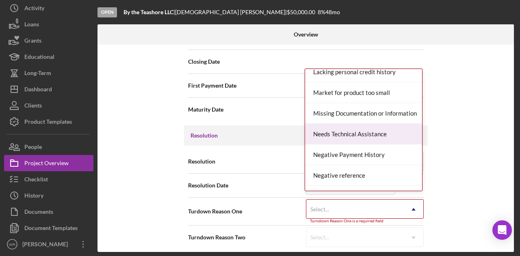
scroll to position [569, 0]
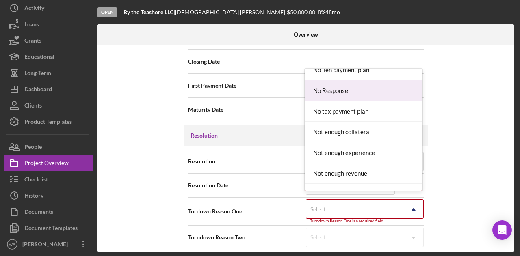
click at [347, 89] on div "No Response" at bounding box center [363, 90] width 117 height 21
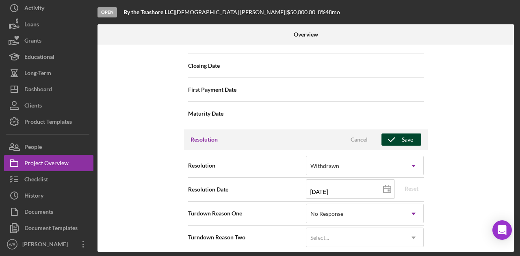
click at [397, 130] on icon "button" at bounding box center [391, 140] width 20 height 20
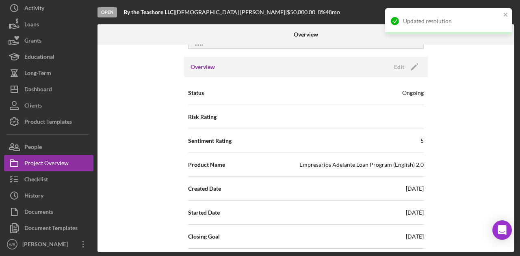
scroll to position [0, 0]
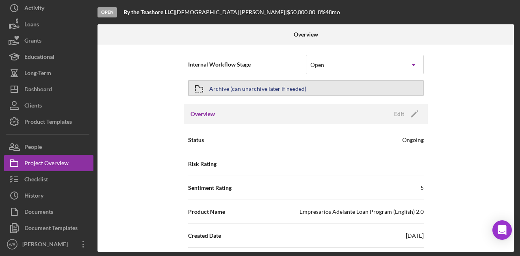
click at [280, 87] on div "Archive (can unarchive later if needed)" at bounding box center [257, 88] width 97 height 15
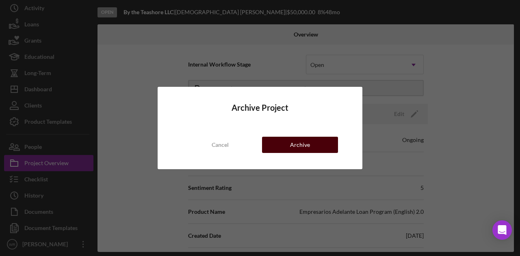
click at [309, 140] on div "Archive" at bounding box center [300, 145] width 20 height 16
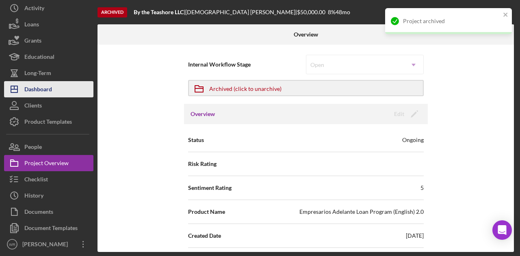
click at [61, 92] on button "Icon/Dashboard Dashboard" at bounding box center [48, 89] width 89 height 16
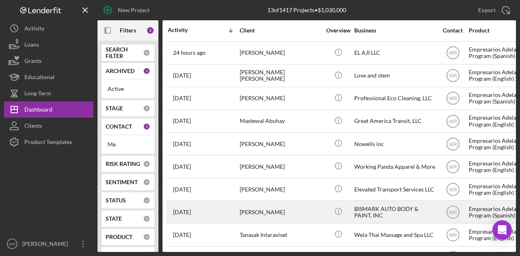
scroll to position [91, 0]
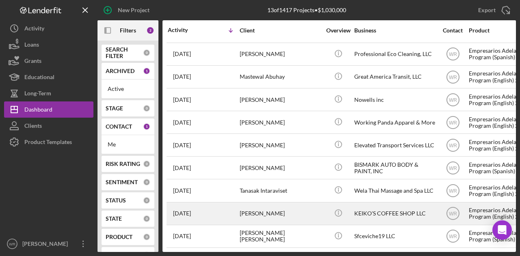
click at [287, 209] on div "[PERSON_NAME]" at bounding box center [280, 214] width 81 height 22
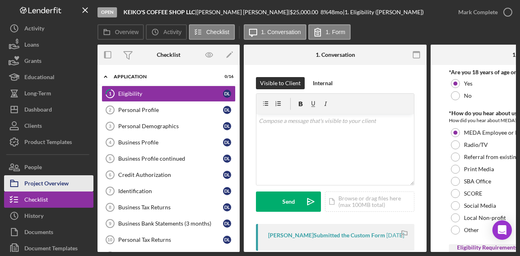
click at [55, 186] on div "Project Overview" at bounding box center [46, 184] width 44 height 18
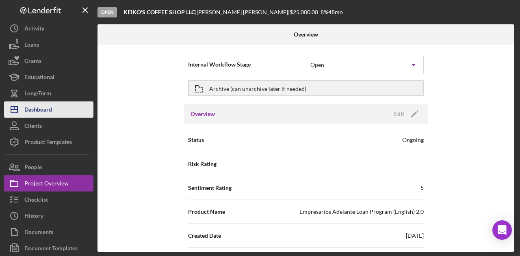
click at [61, 108] on button "Icon/Dashboard Dashboard" at bounding box center [48, 110] width 89 height 16
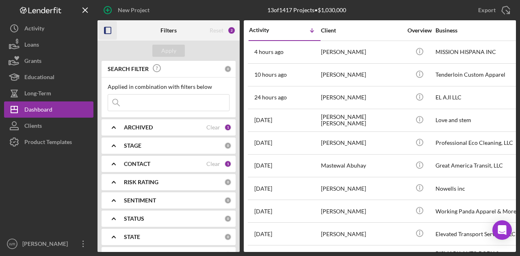
click at [104, 34] on icon "button" at bounding box center [108, 31] width 18 height 18
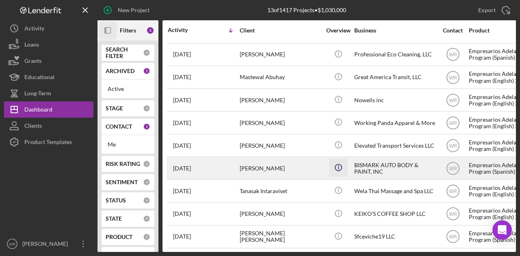
scroll to position [91, 0]
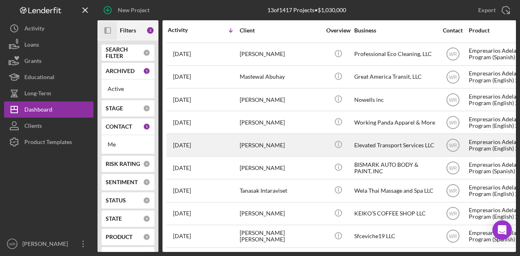
click at [275, 134] on div "[PERSON_NAME]" at bounding box center [280, 145] width 81 height 22
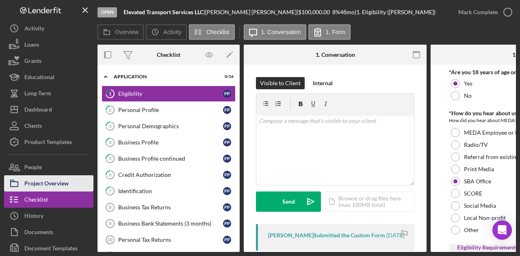
click at [78, 176] on button "Project Overview" at bounding box center [48, 183] width 89 height 16
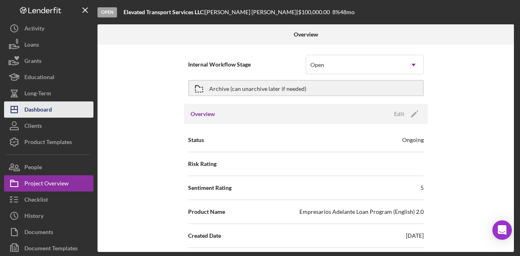
click at [58, 110] on button "Icon/Dashboard Dashboard" at bounding box center [48, 110] width 89 height 16
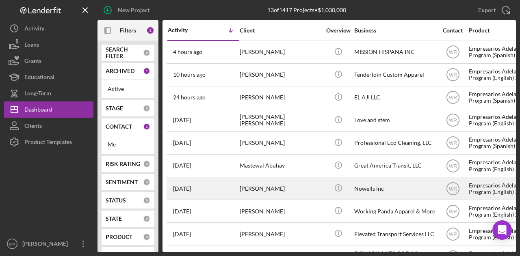
click at [284, 186] on div "[PERSON_NAME]" at bounding box center [280, 189] width 81 height 22
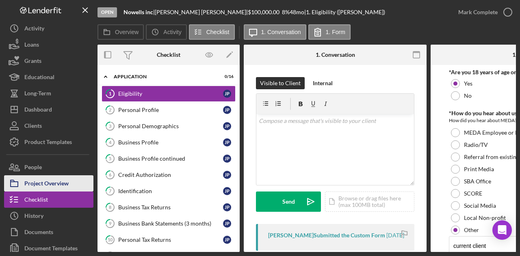
click at [55, 182] on div "Project Overview" at bounding box center [46, 184] width 44 height 18
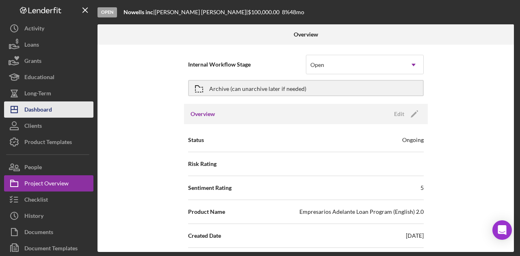
click at [49, 108] on div "Dashboard" at bounding box center [38, 111] width 28 height 18
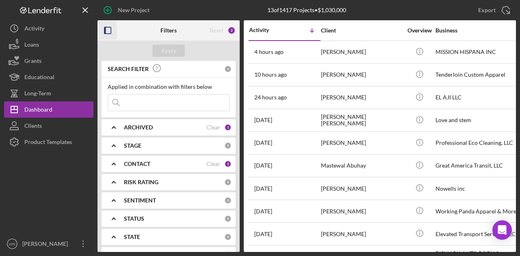
click at [108, 30] on icon "button" at bounding box center [108, 31] width 18 height 18
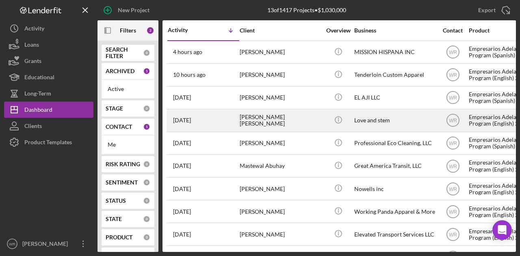
click at [268, 117] on div "[PERSON_NAME] [PERSON_NAME]" at bounding box center [280, 121] width 81 height 22
